Goal: Task Accomplishment & Management: Use online tool/utility

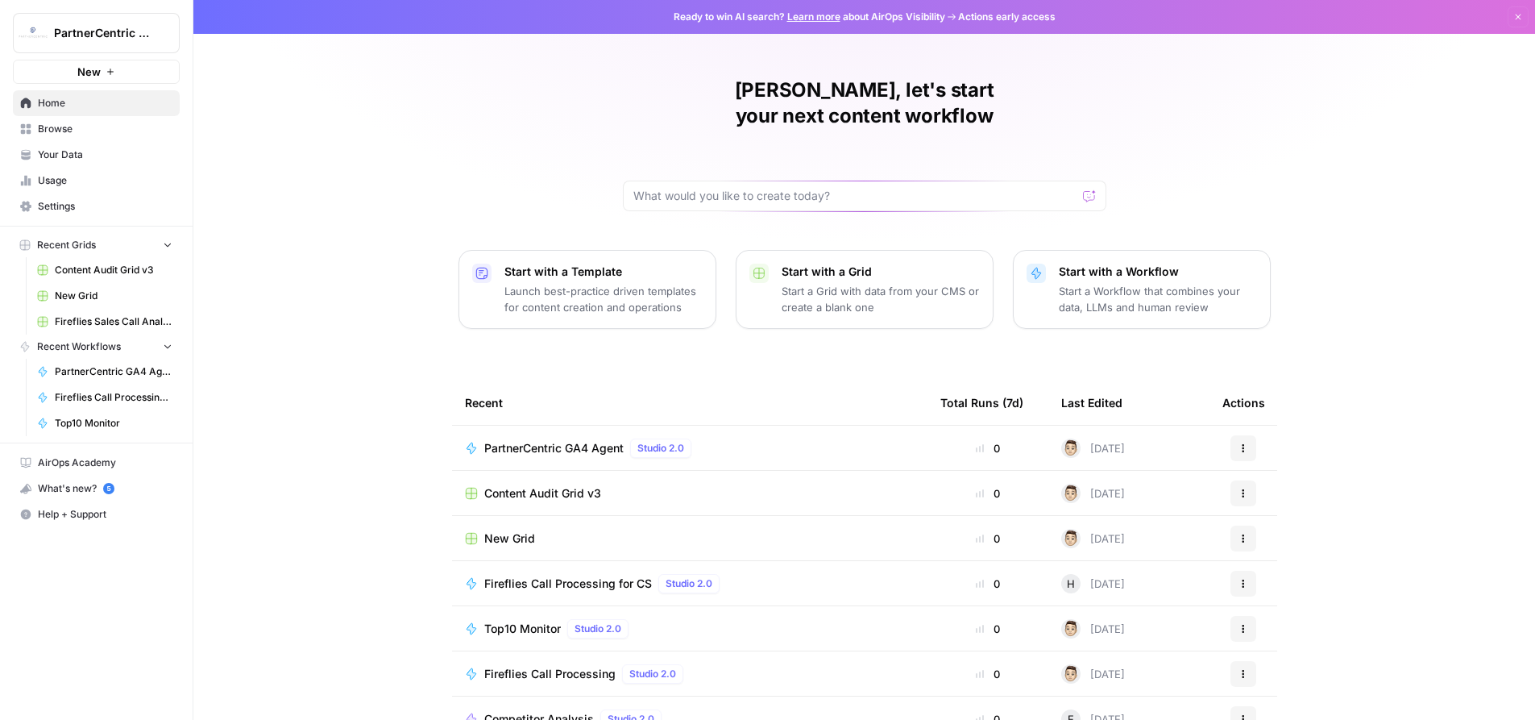
click at [566, 440] on span "PartnerCentric GA4 Agent" at bounding box center [553, 448] width 139 height 16
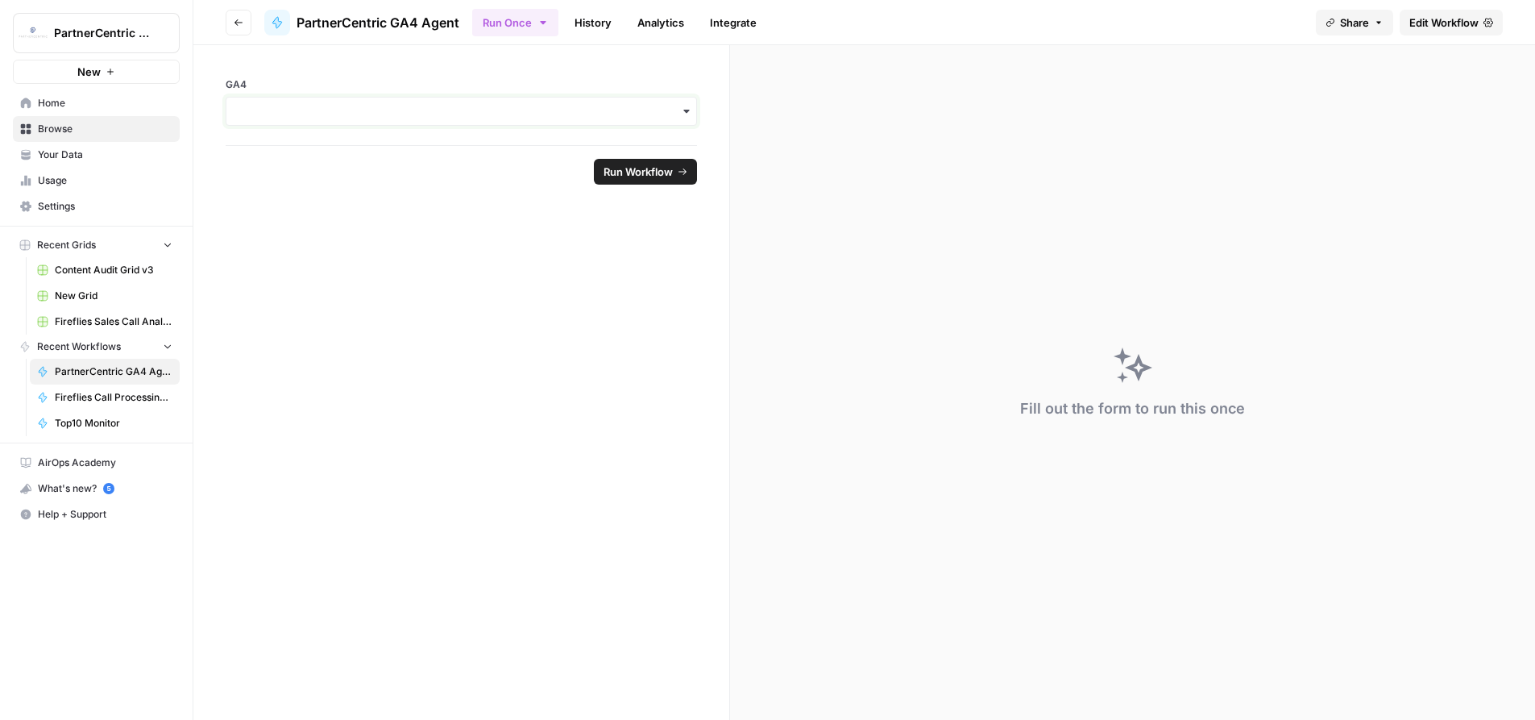
click at [579, 103] on input "GA4" at bounding box center [461, 111] width 451 height 16
click at [404, 119] on div "button" at bounding box center [461, 111] width 471 height 29
click at [336, 323] on form "GA4 Run Workflow" at bounding box center [461, 382] width 537 height 675
click at [626, 173] on span "Run Workflow" at bounding box center [638, 172] width 69 height 16
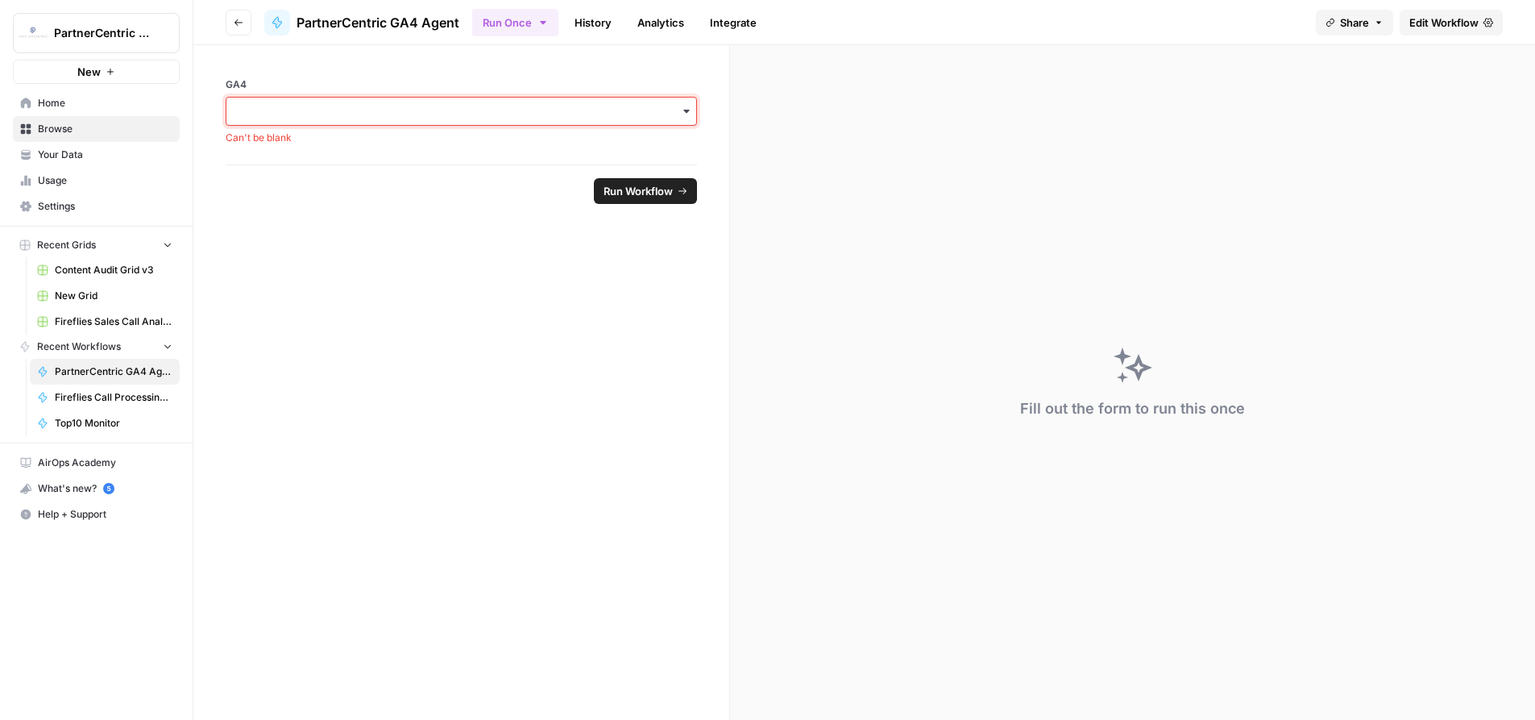
click at [410, 117] on input "GA4" at bounding box center [461, 111] width 451 height 16
click at [338, 199] on footer "Run Workflow" at bounding box center [461, 190] width 471 height 52
click at [336, 108] on input "GA4" at bounding box center [461, 111] width 451 height 16
click at [309, 161] on div "pernix-166012" at bounding box center [461, 154] width 470 height 31
click at [297, 118] on input "GA4" at bounding box center [461, 111] width 451 height 16
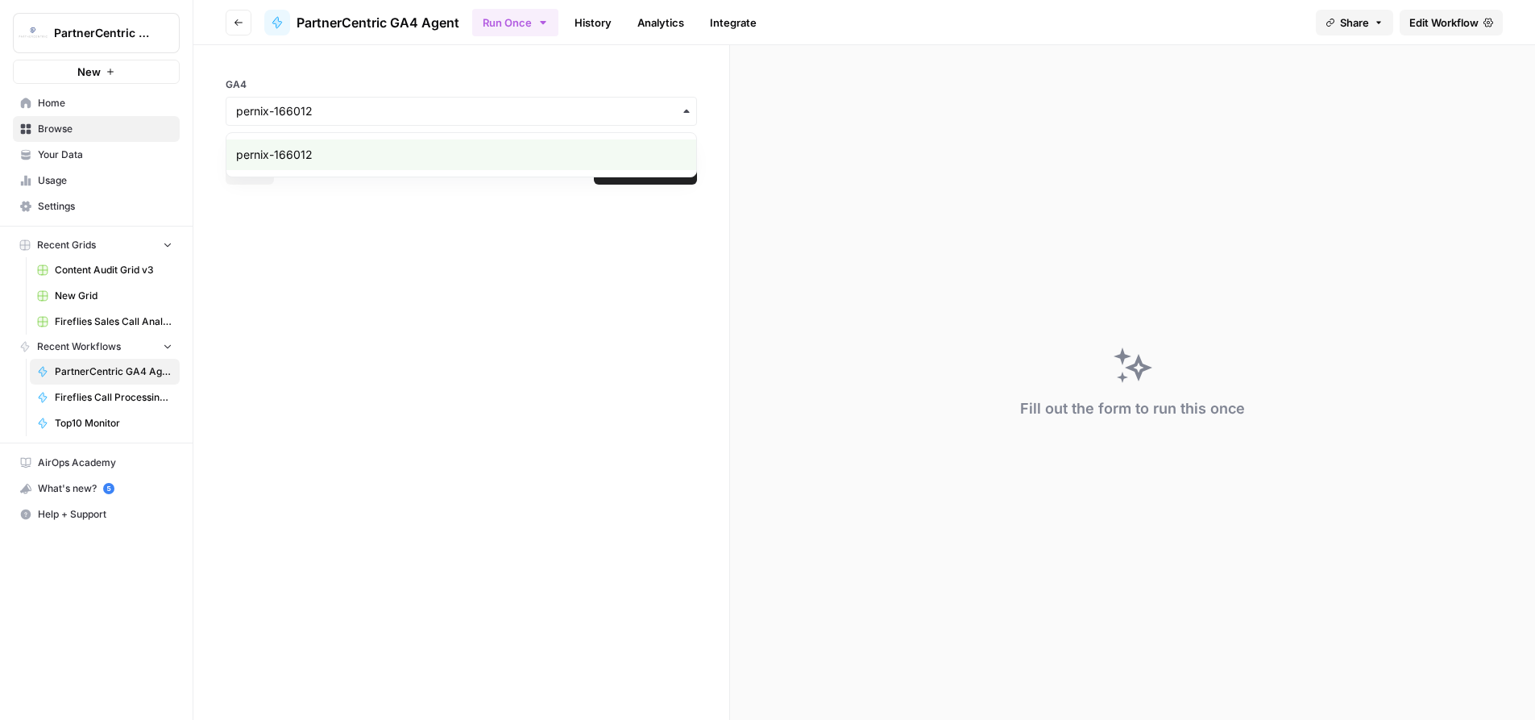
click at [325, 222] on form "GA4 Reset Run Workflow" at bounding box center [461, 382] width 537 height 675
click at [642, 171] on span "Run Workflow" at bounding box center [638, 172] width 69 height 16
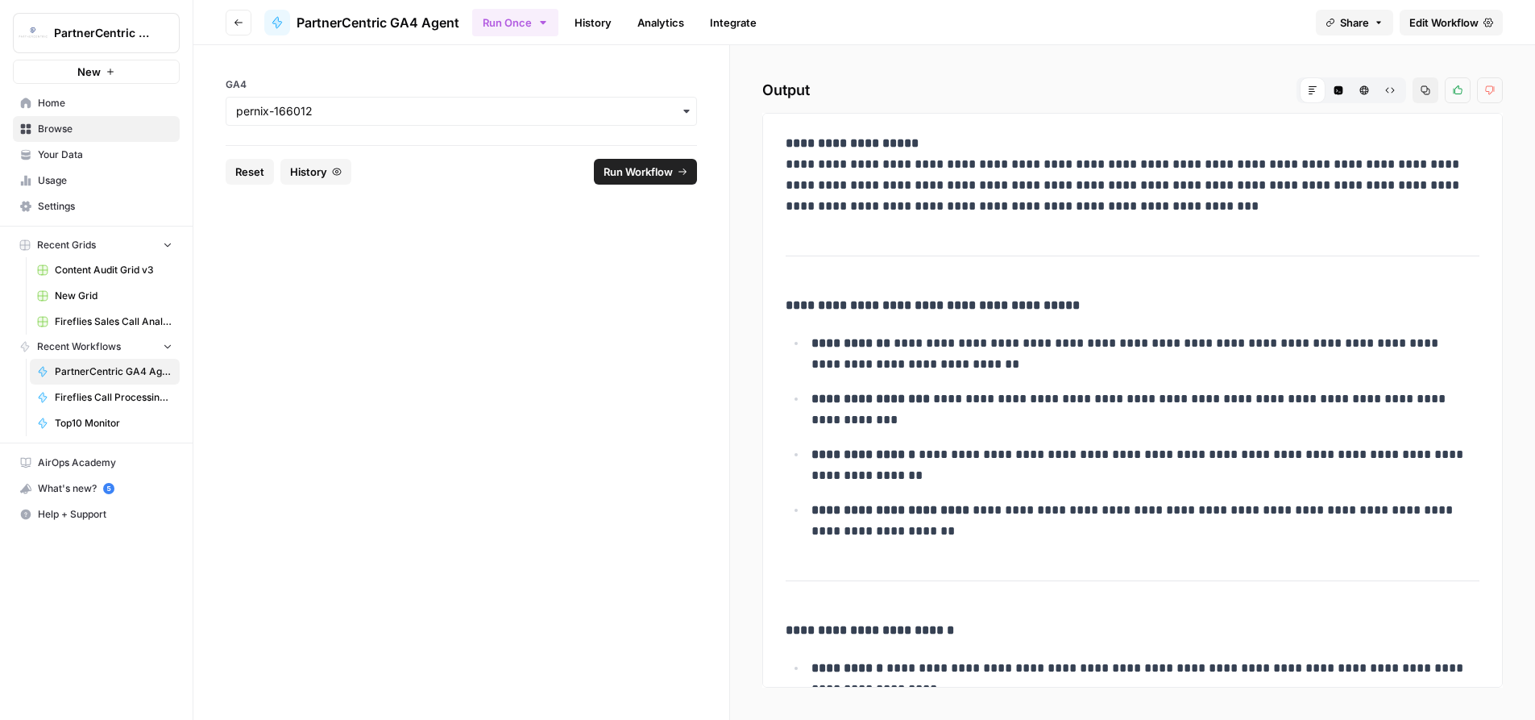
click at [1439, 27] on span "Edit Workflow" at bounding box center [1444, 23] width 69 height 16
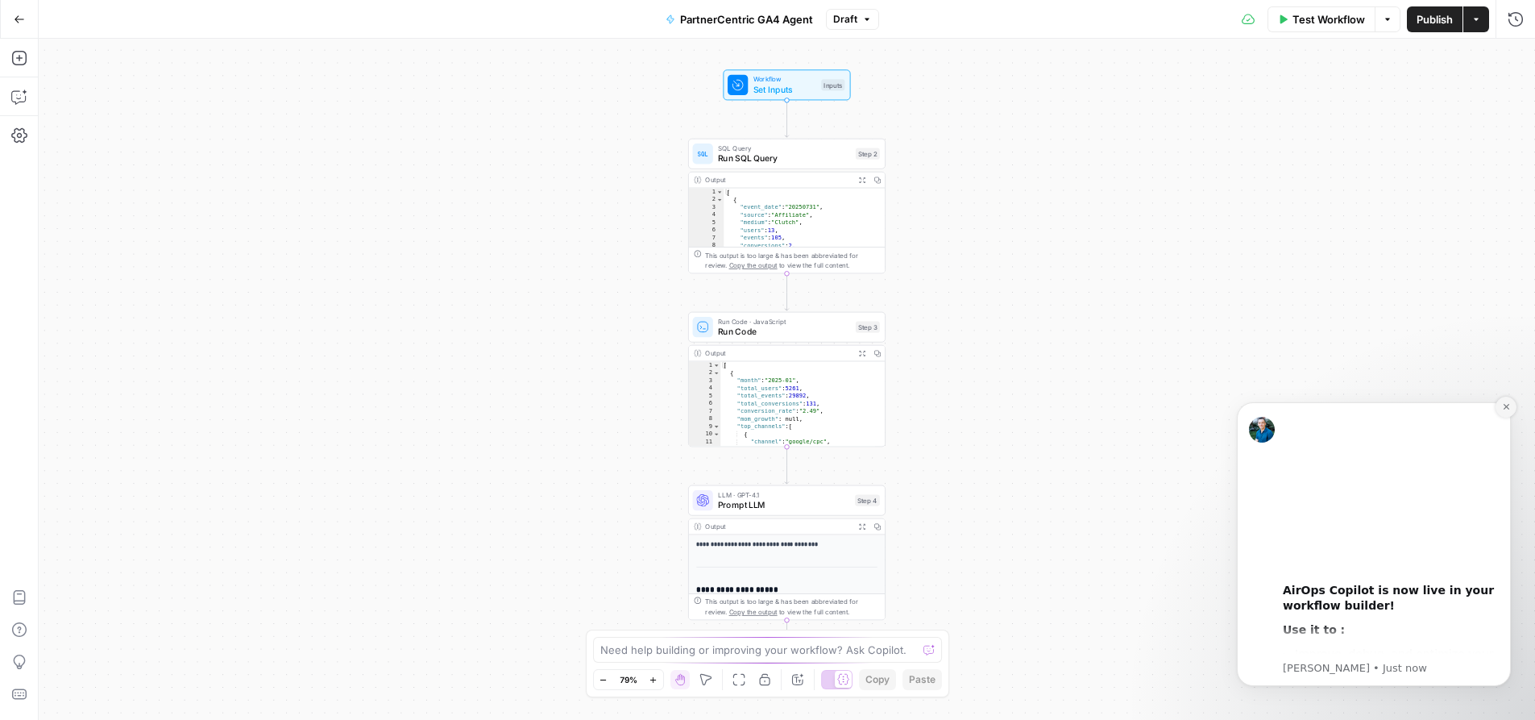
click at [1512, 403] on button "Dismiss notification" at bounding box center [1506, 407] width 21 height 21
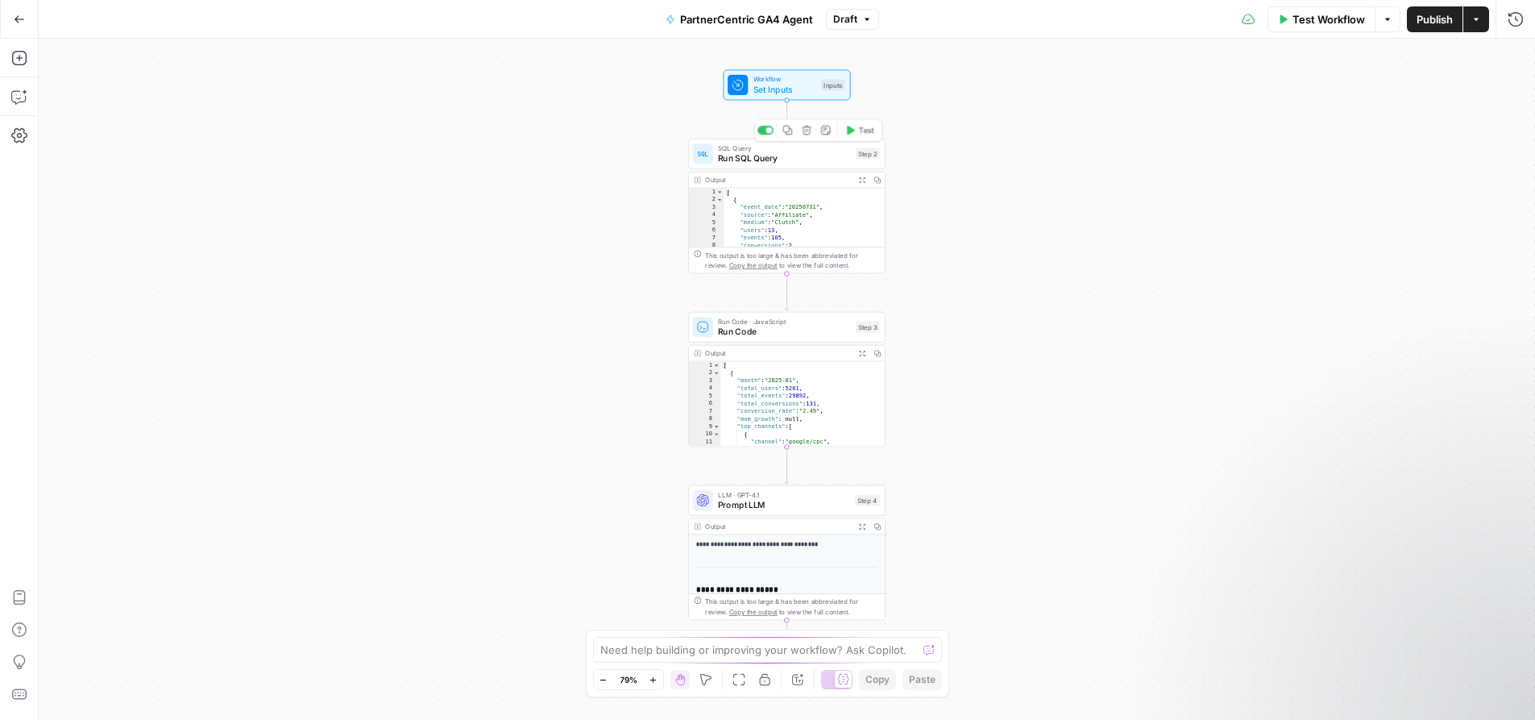
click at [769, 160] on span "Run SQL Query" at bounding box center [784, 158] width 132 height 13
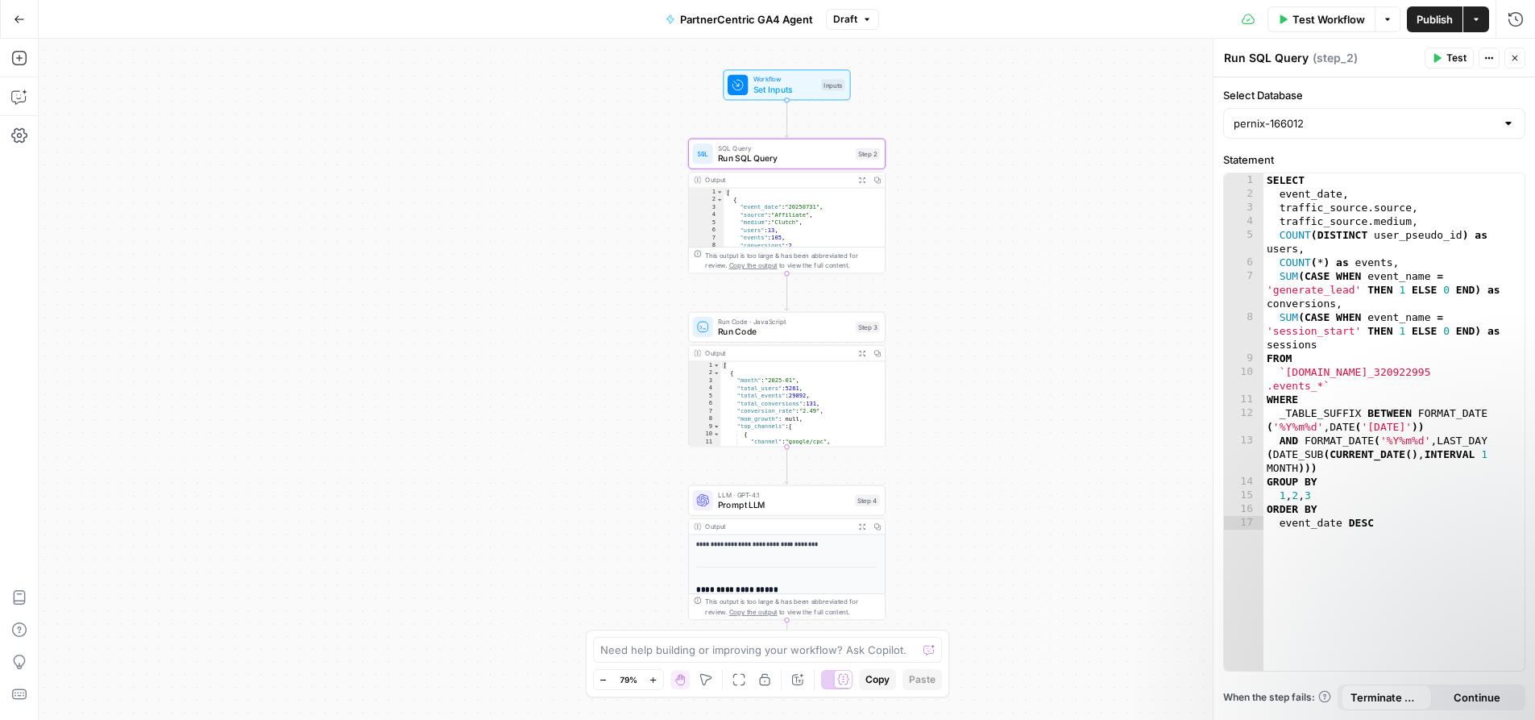
click at [25, 14] on button "Go Back" at bounding box center [19, 19] width 29 height 29
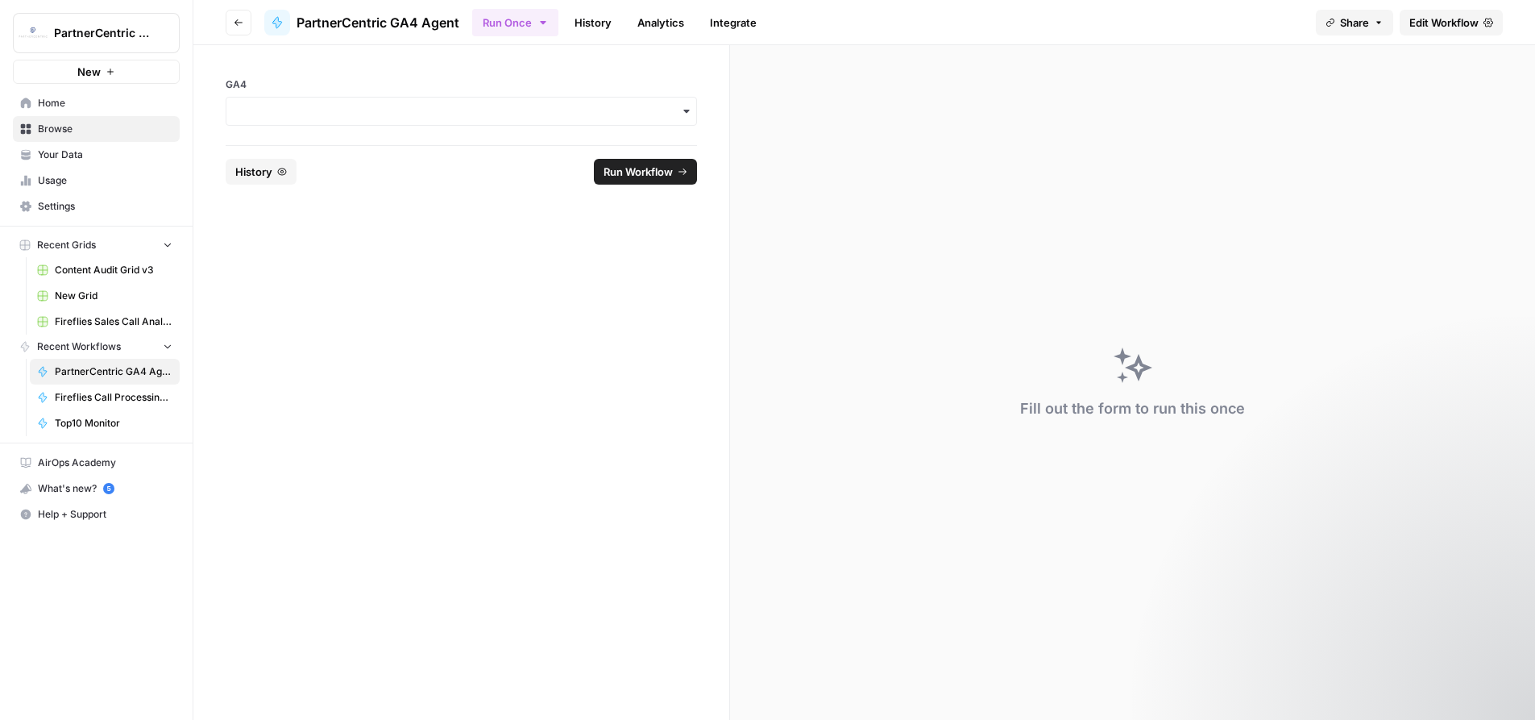
click at [650, 173] on span "Run Workflow" at bounding box center [638, 172] width 69 height 16
click at [504, 127] on div "GA4 Can't be blank" at bounding box center [461, 111] width 471 height 68
click at [461, 98] on div "button" at bounding box center [461, 111] width 471 height 29
click at [396, 156] on div "pernix-166012" at bounding box center [461, 154] width 470 height 31
click at [631, 170] on span "Run Workflow" at bounding box center [638, 172] width 69 height 16
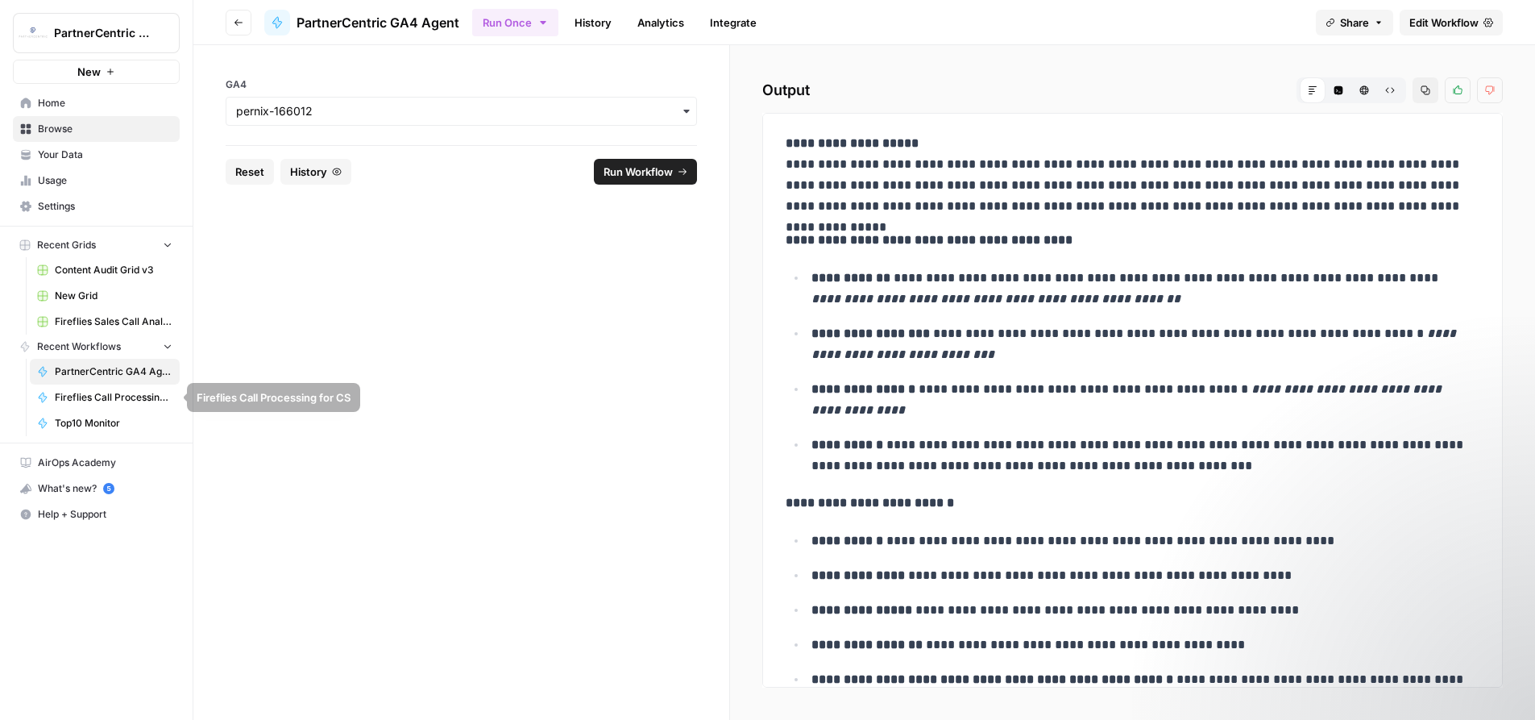
click at [74, 369] on span "PartnerCentric GA4 Agent" at bounding box center [114, 371] width 118 height 15
click at [363, 19] on span "PartnerCentric GA4 Agent" at bounding box center [378, 22] width 163 height 19
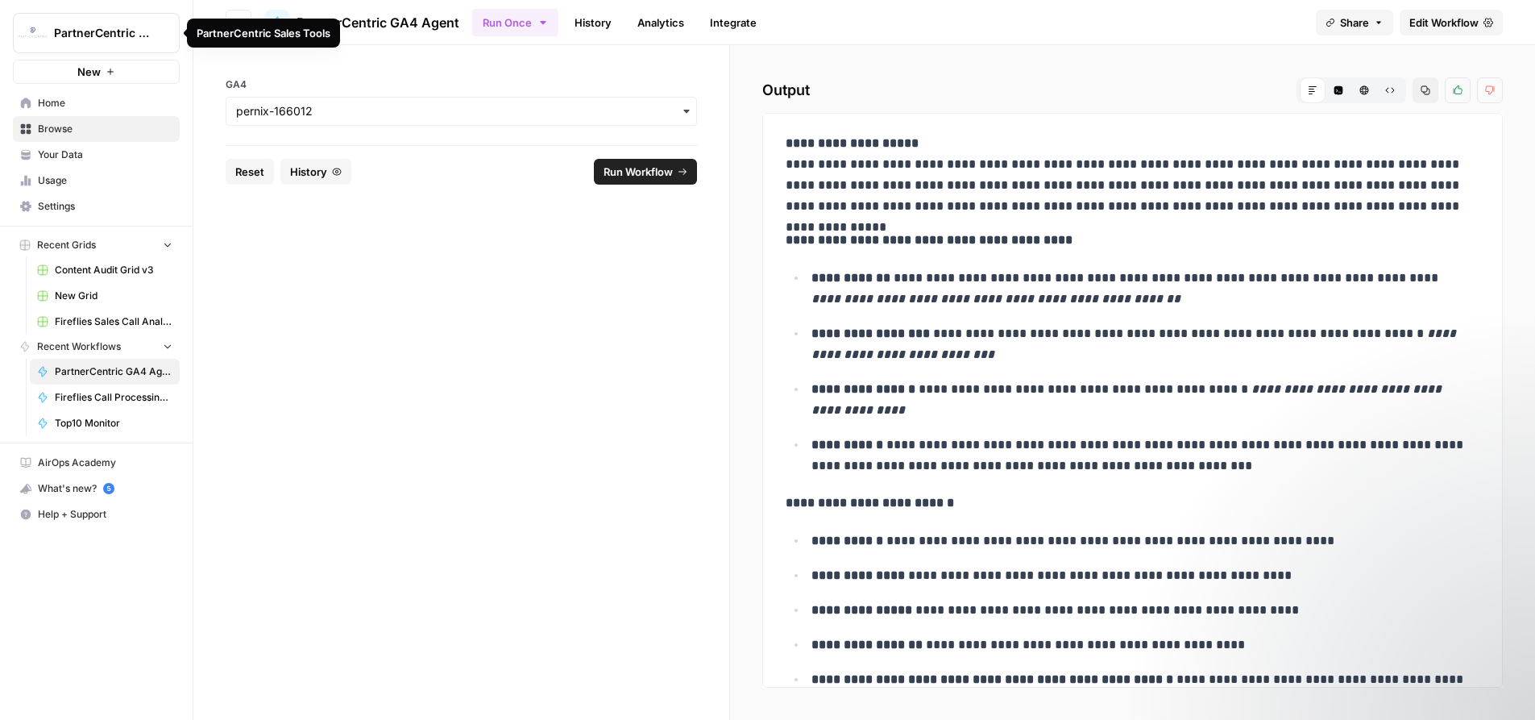
click at [226, 23] on div "PartnerCentric Sales Tools" at bounding box center [263, 33] width 153 height 29
click at [244, 15] on button "Go back" at bounding box center [239, 23] width 26 height 26
click at [244, 26] on button "Go back" at bounding box center [239, 23] width 26 height 26
click at [117, 17] on button "PartnerCentric Sales Tools" at bounding box center [96, 33] width 167 height 40
click at [343, 346] on form "GA4 Reset History Run Workflow" at bounding box center [461, 382] width 537 height 675
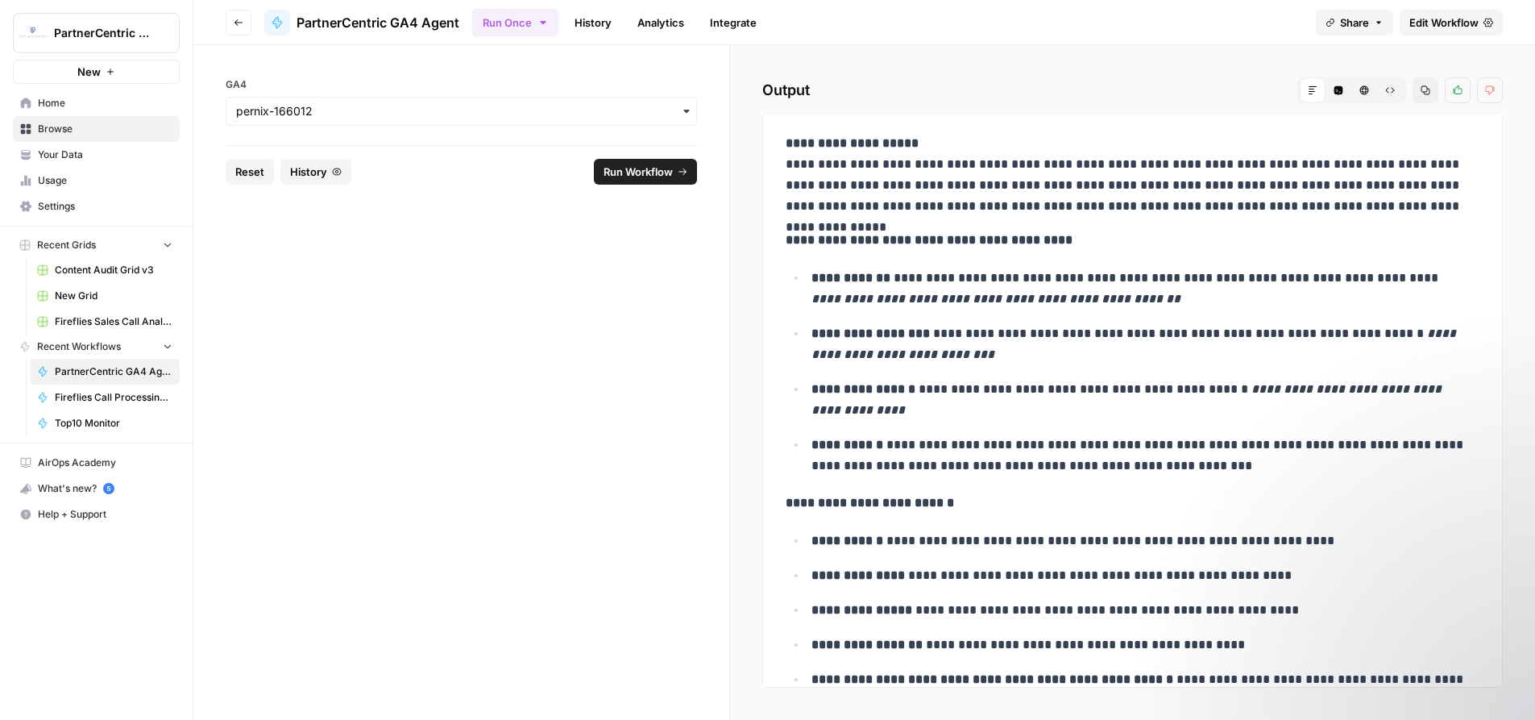
click at [84, 233] on button "Recent Grids" at bounding box center [96, 245] width 167 height 24
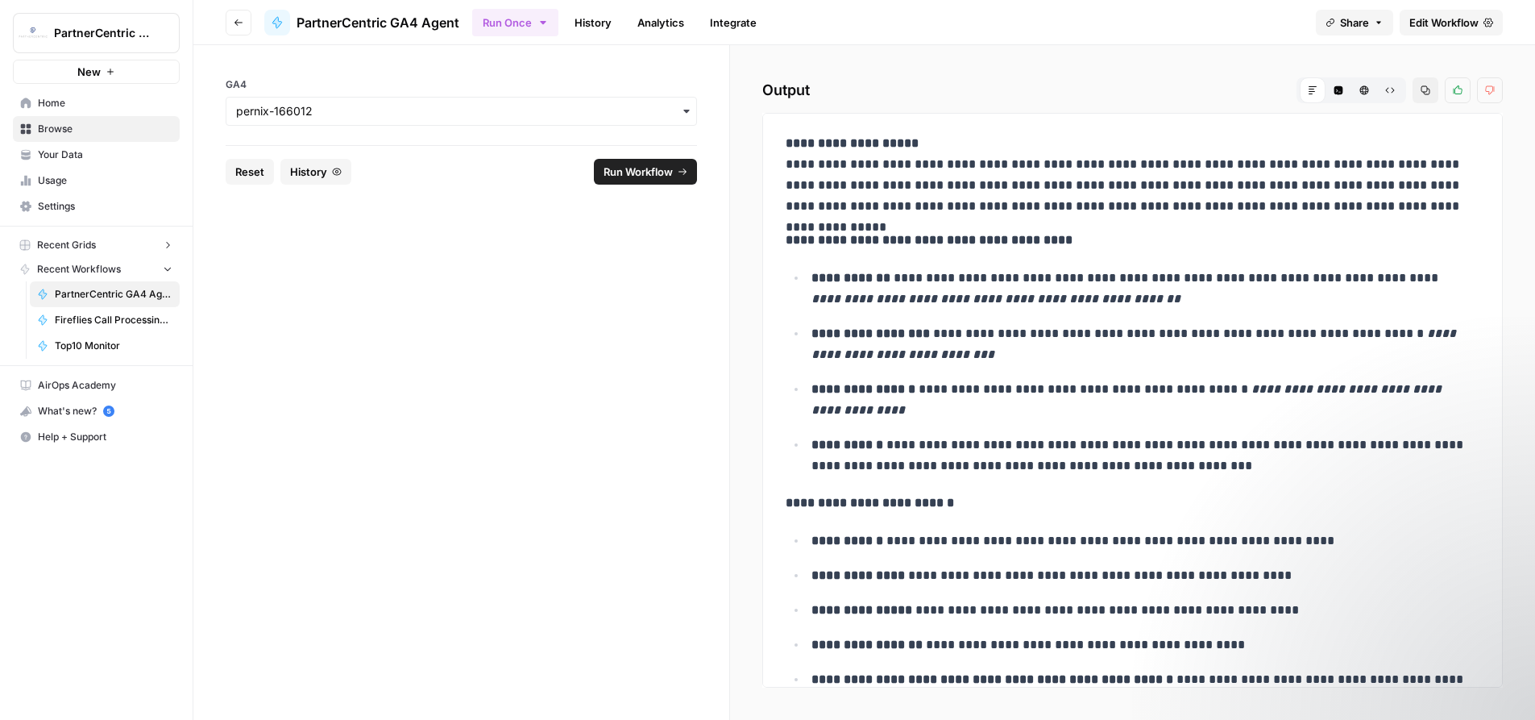
click at [85, 234] on button "Recent Grids" at bounding box center [96, 245] width 167 height 24
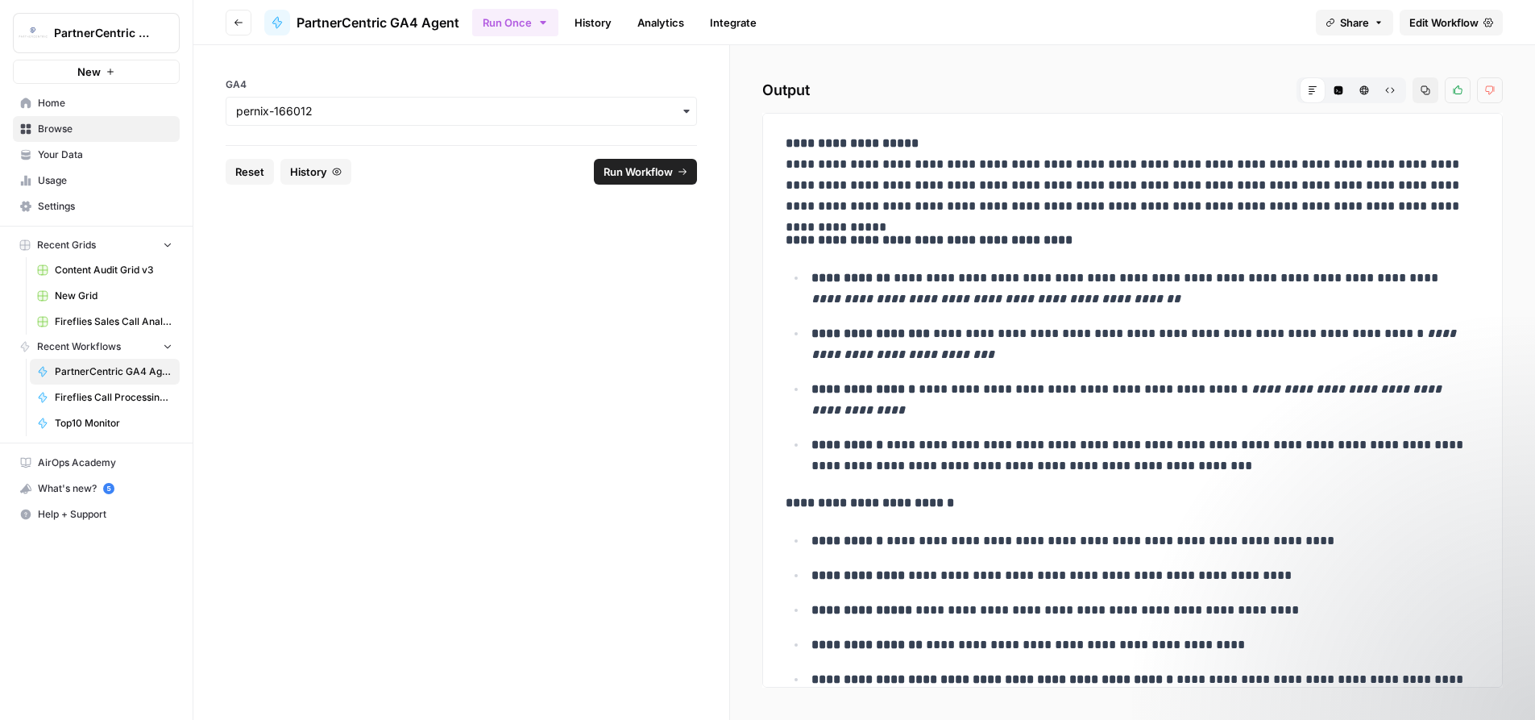
click at [62, 202] on span "Settings" at bounding box center [105, 206] width 135 height 15
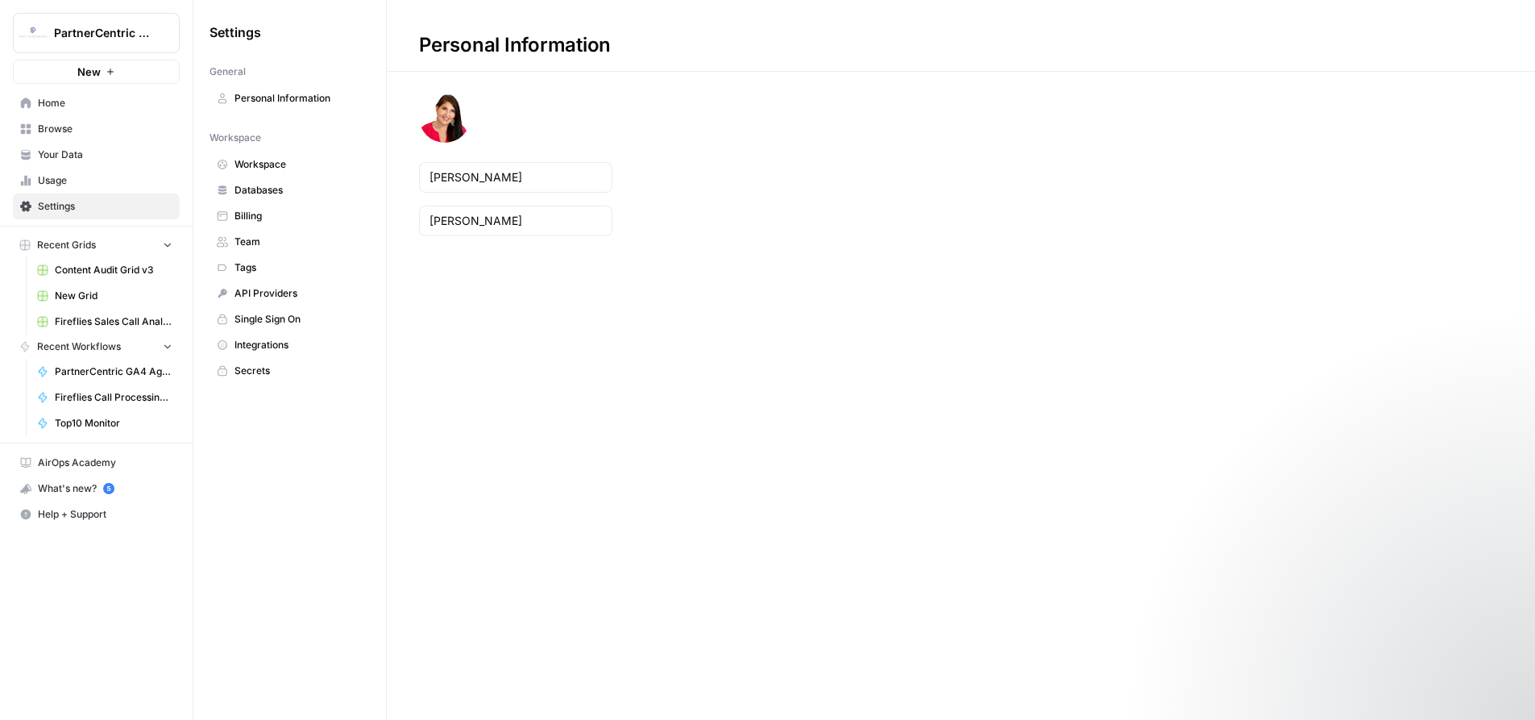
click at [54, 90] on link "Home" at bounding box center [96, 103] width 167 height 26
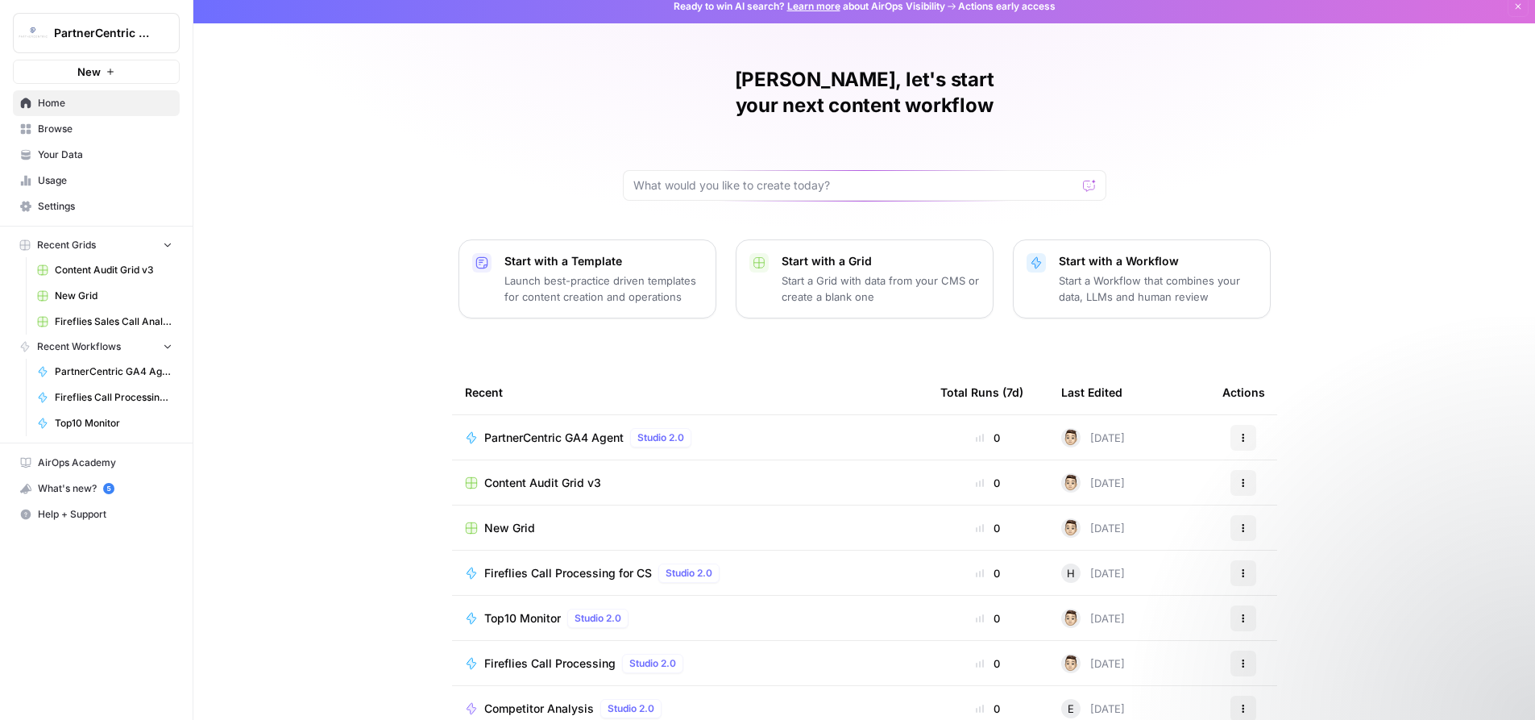
scroll to position [22, 0]
